Goal: Task Accomplishment & Management: Manage account settings

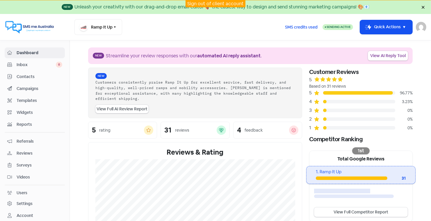
click at [200, 3] on link "Sign out of client account" at bounding box center [215, 4] width 56 height 6
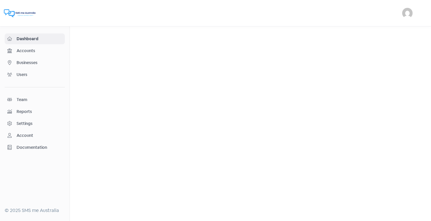
click at [24, 62] on span "Businesses" at bounding box center [40, 63] width 46 height 6
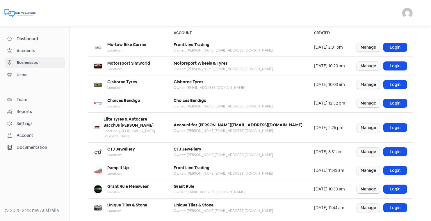
scroll to position [42, 0]
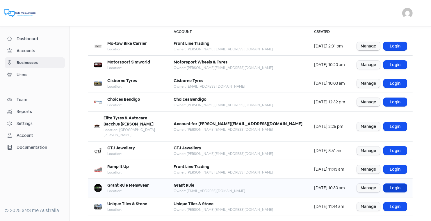
click at [395, 184] on link "Login" at bounding box center [395, 188] width 23 height 8
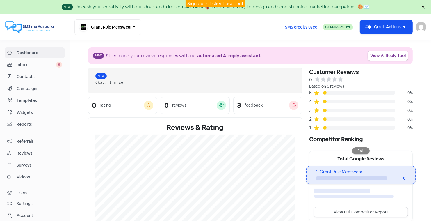
scroll to position [36, 0]
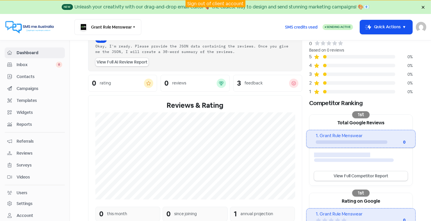
click at [29, 74] on span "Contacts" at bounding box center [40, 77] width 46 height 6
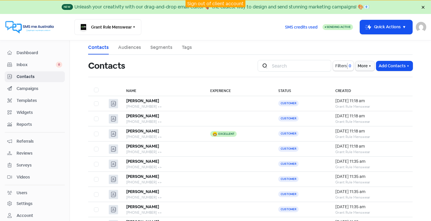
click at [218, 2] on link "Sign out of client account" at bounding box center [215, 4] width 56 height 6
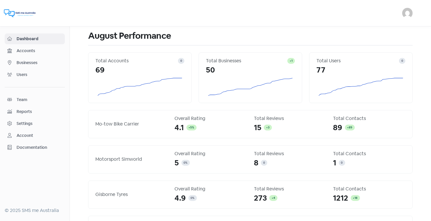
click at [33, 50] on span "Accounts" at bounding box center [40, 51] width 46 height 6
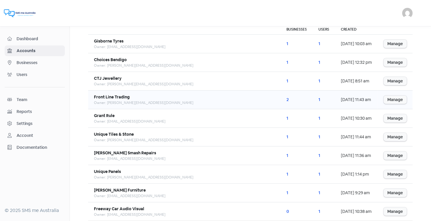
scroll to position [50, 0]
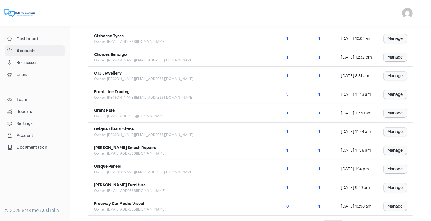
click at [25, 62] on span "Businesses" at bounding box center [40, 63] width 46 height 6
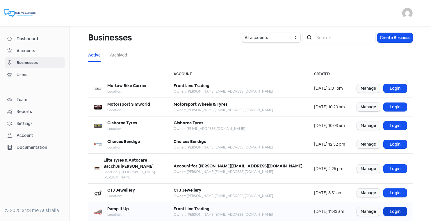
click at [392, 207] on link "Login" at bounding box center [395, 211] width 23 height 8
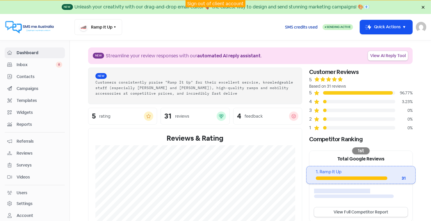
click at [299, 25] on span "SMS credits used" at bounding box center [301, 27] width 33 height 6
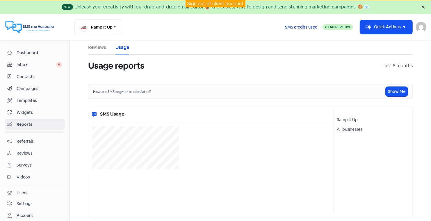
select select "[object Object]"
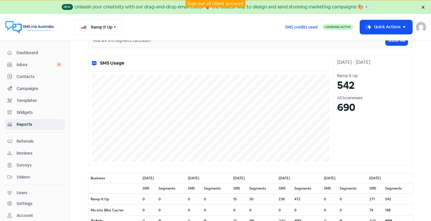
scroll to position [54, 0]
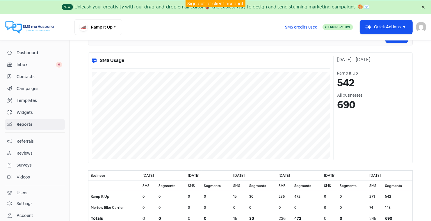
click at [27, 50] on span "Dashboard" at bounding box center [40, 53] width 46 height 6
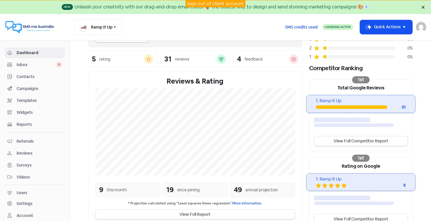
scroll to position [71, 0]
